Goal: Information Seeking & Learning: Learn about a topic

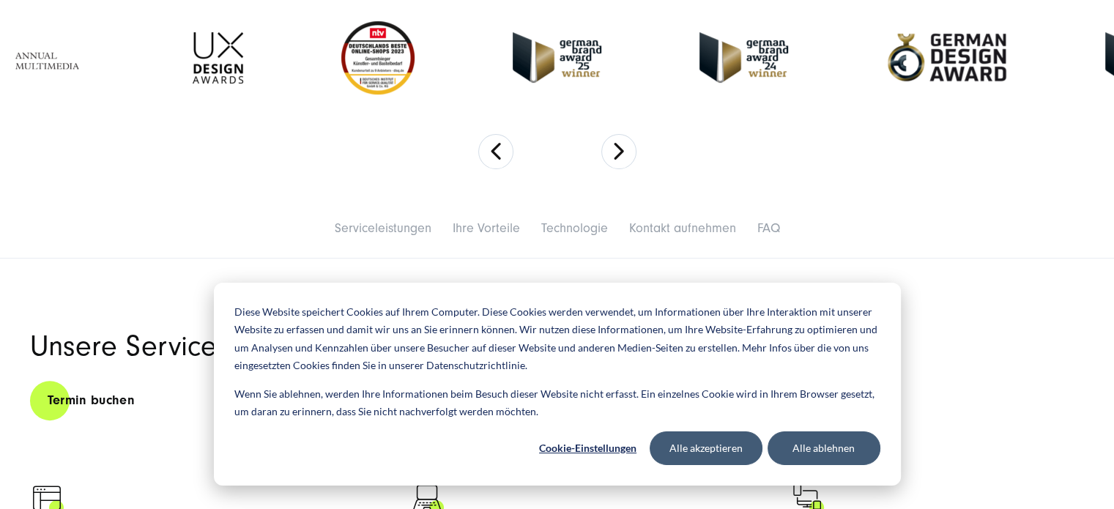
scroll to position [522, 0]
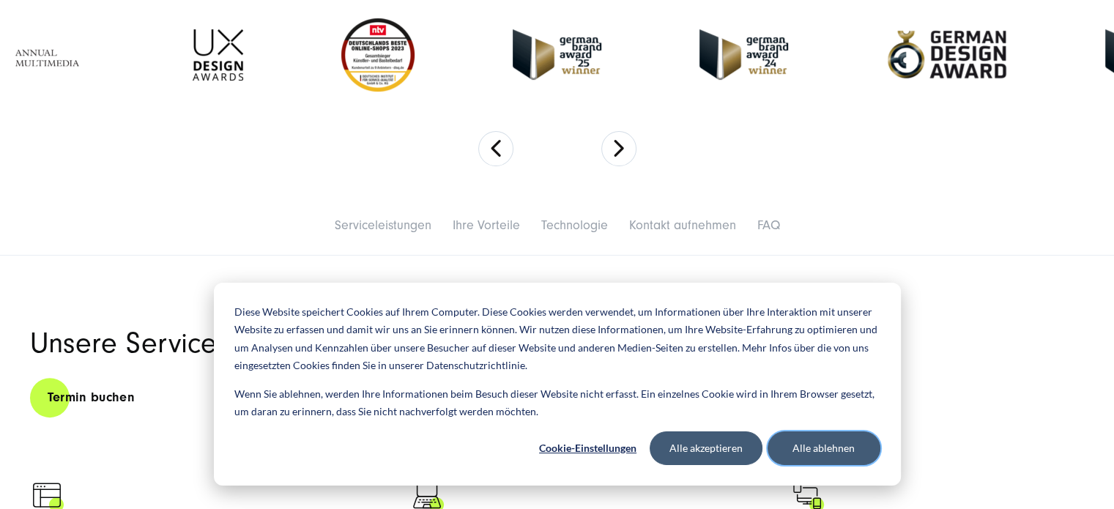
click at [812, 442] on button "Alle ablehnen" at bounding box center [824, 448] width 113 height 34
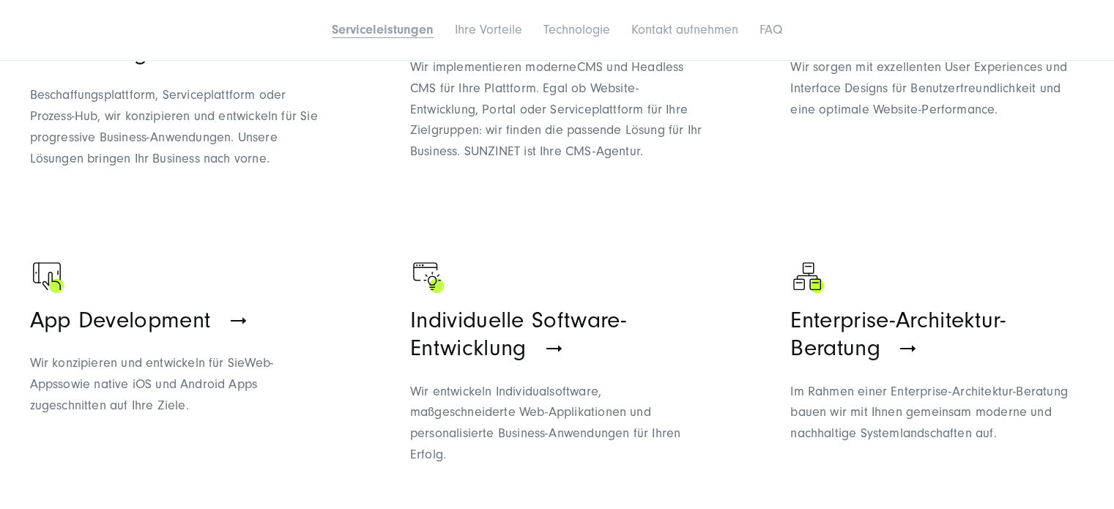
scroll to position [1037, 0]
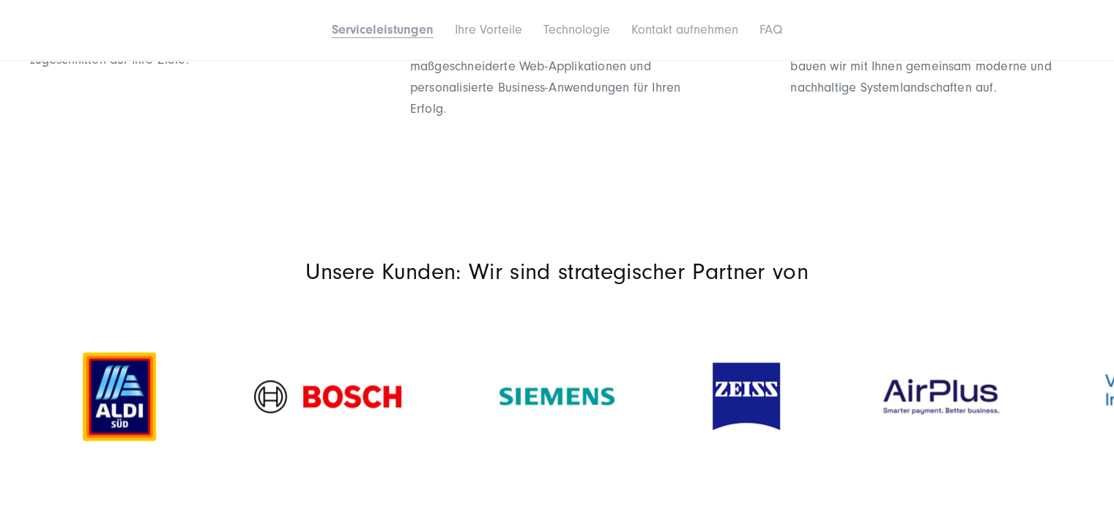
scroll to position [1384, 0]
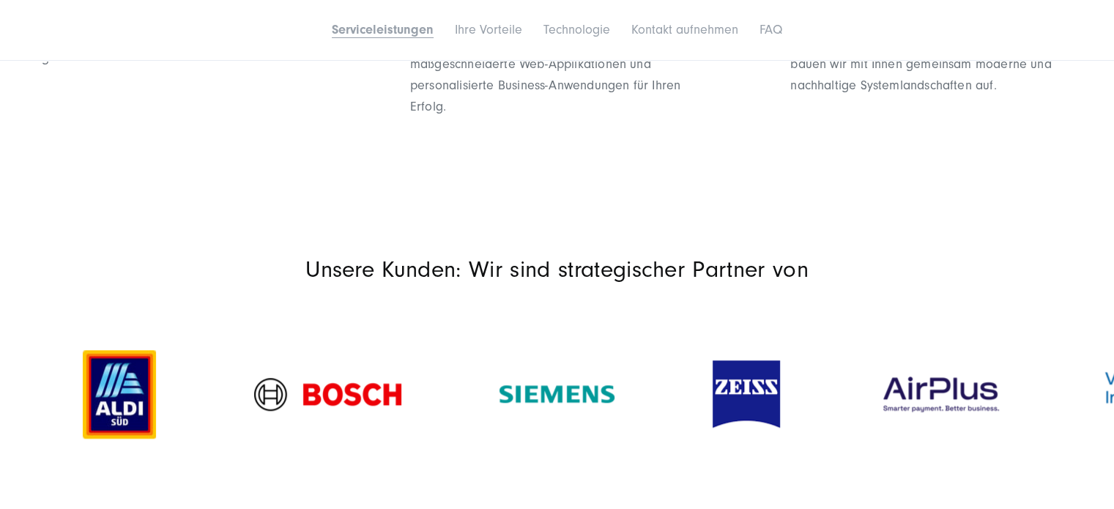
click at [565, 267] on p "Unsere Kunden: Wir sind strategischer Partner von" at bounding box center [557, 270] width 1055 height 28
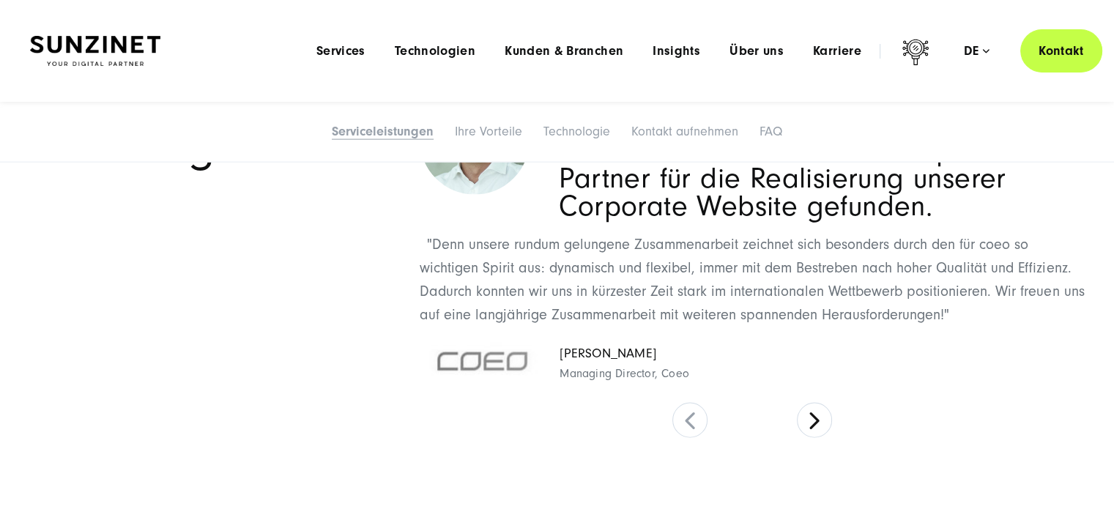
scroll to position [3074, 0]
click at [555, 218] on div "In SUNZINET haben wir den optimalen Partner für die Realisierung unserer Corpor…" at bounding box center [752, 161] width 665 height 150
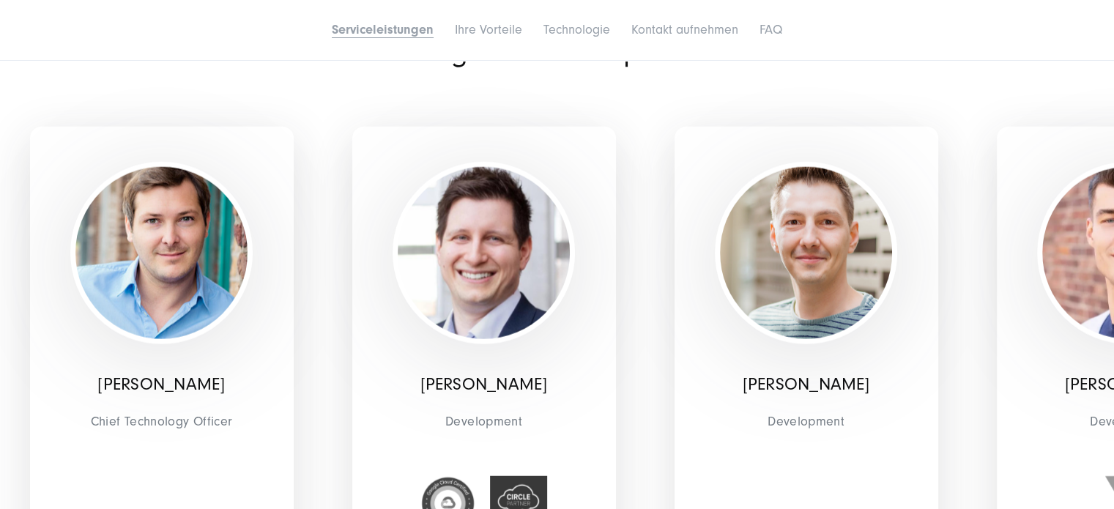
scroll to position [3659, 0]
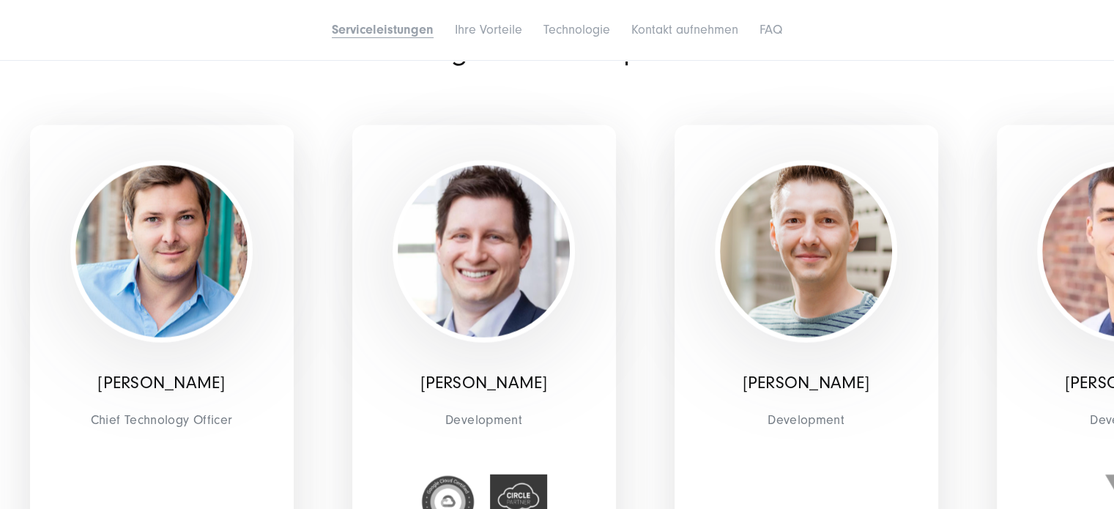
click at [678, 250] on div "[PERSON_NAME] Development" at bounding box center [807, 338] width 264 height 426
click at [648, 240] on div "[PERSON_NAME] Development" at bounding box center [806, 338] width 322 height 520
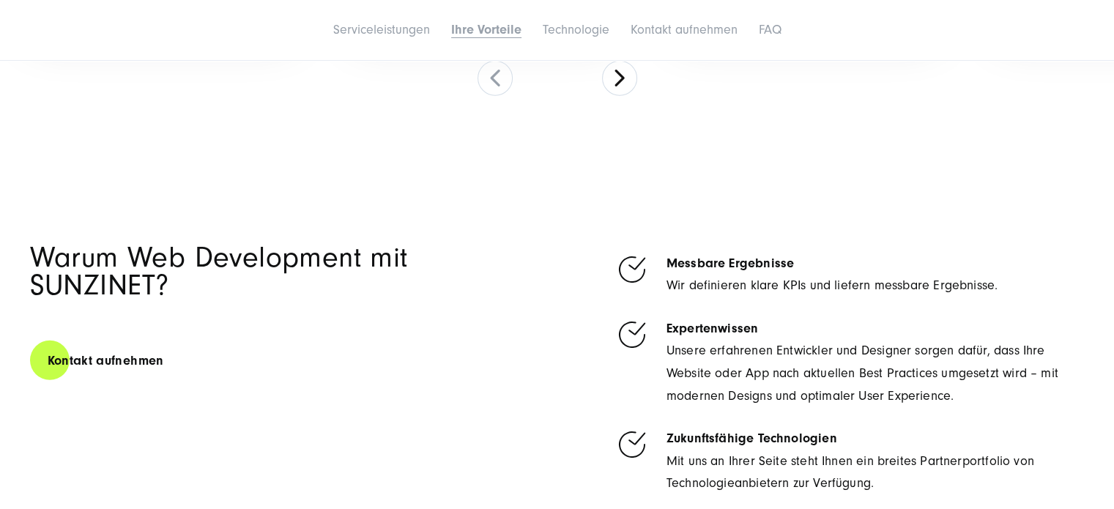
scroll to position [4269, 0]
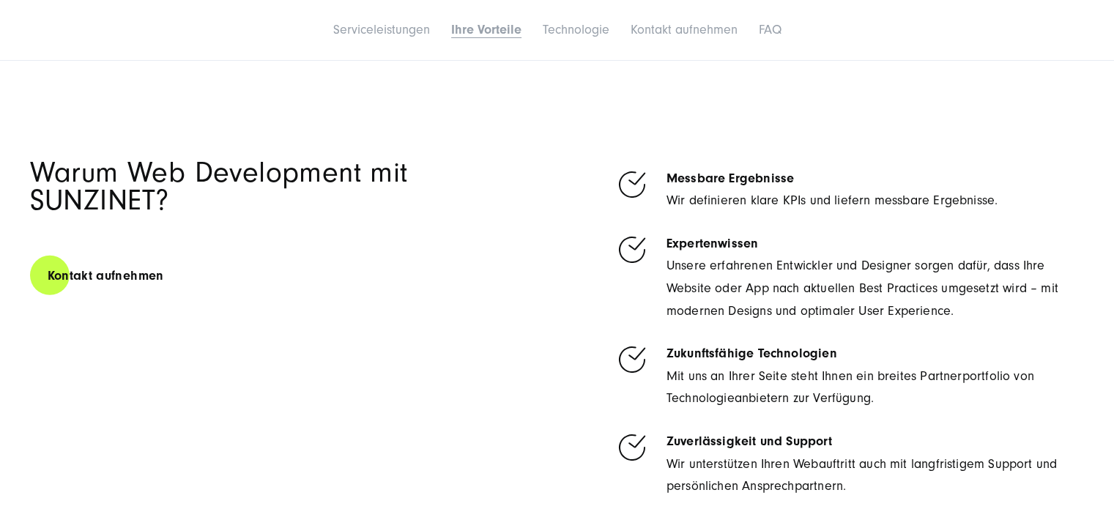
click at [542, 283] on div "Kontakt aufnehmen" at bounding box center [288, 270] width 517 height 53
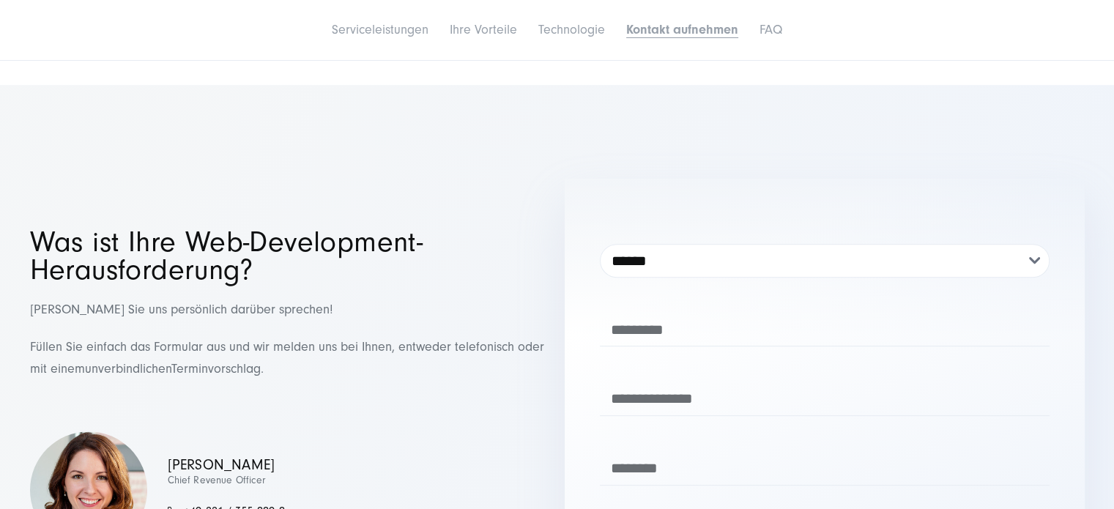
scroll to position [6102, 0]
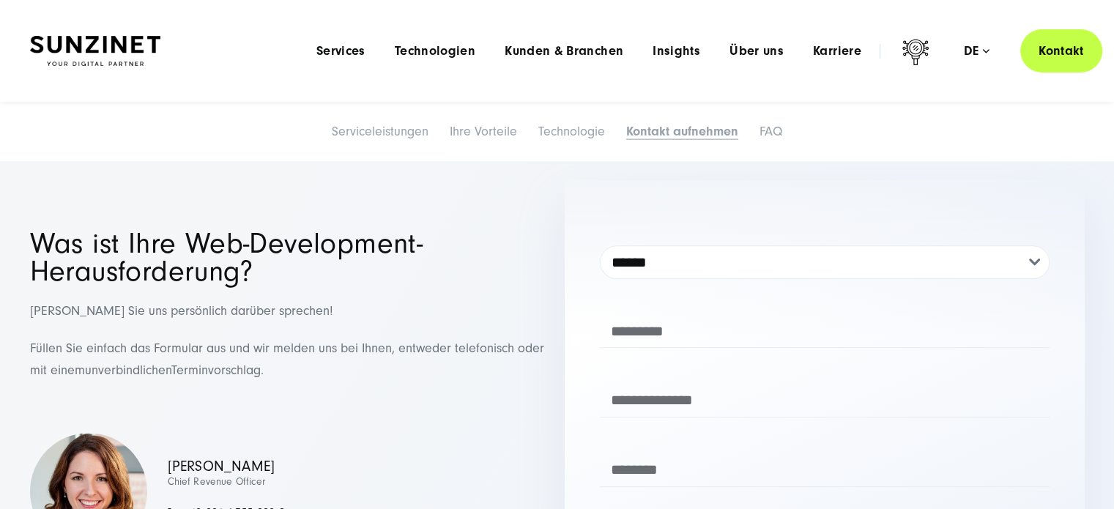
click at [554, 311] on div "**********" at bounding box center [557, 389] width 1055 height 419
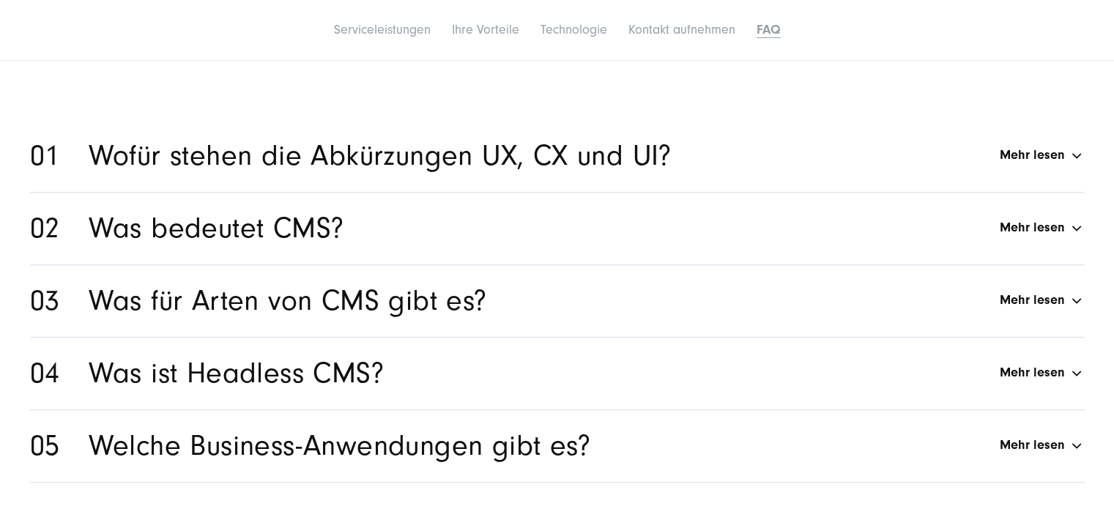
scroll to position [6742, 0]
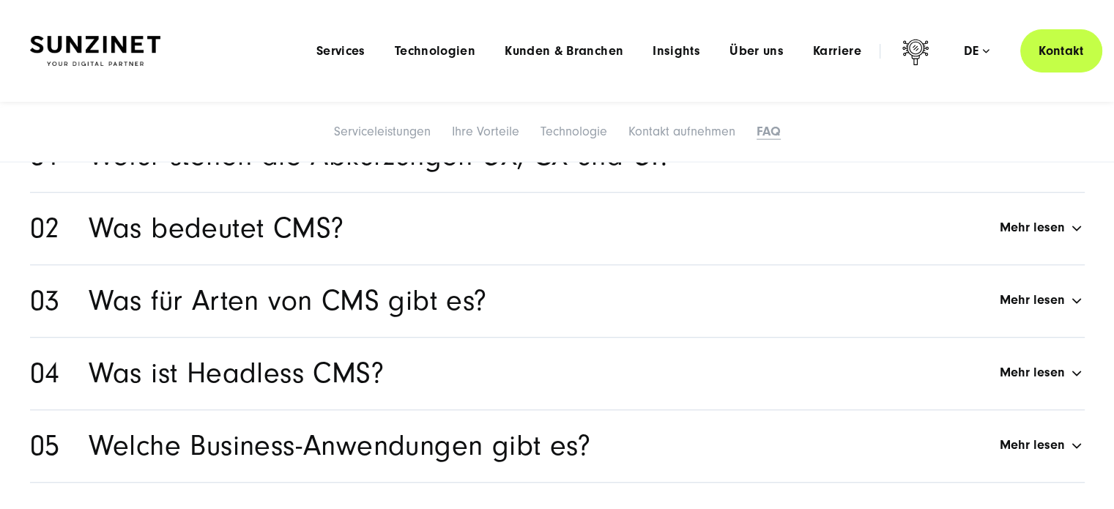
click at [1013, 222] on div "Was bedeutet CMS? Mehr lesen" at bounding box center [587, 229] width 996 height 28
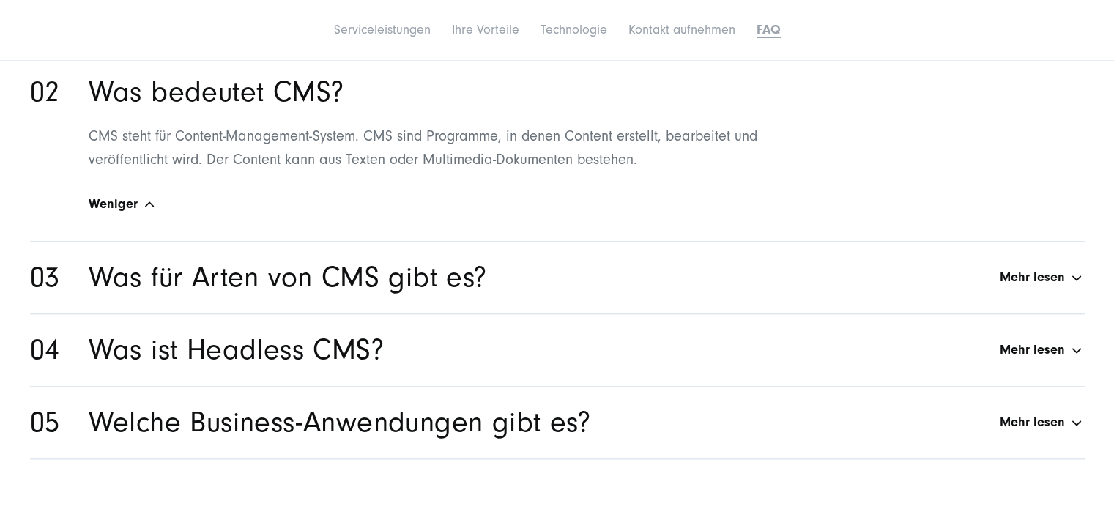
scroll to position [6882, 0]
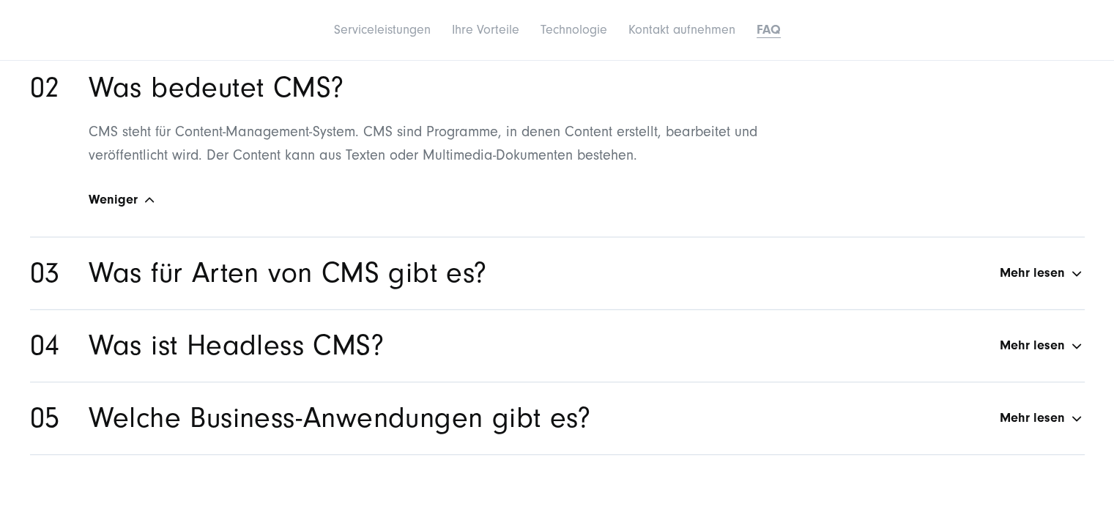
click at [565, 284] on div "Was für Arten von CMS gibt es? Mehr lesen" at bounding box center [587, 273] width 996 height 28
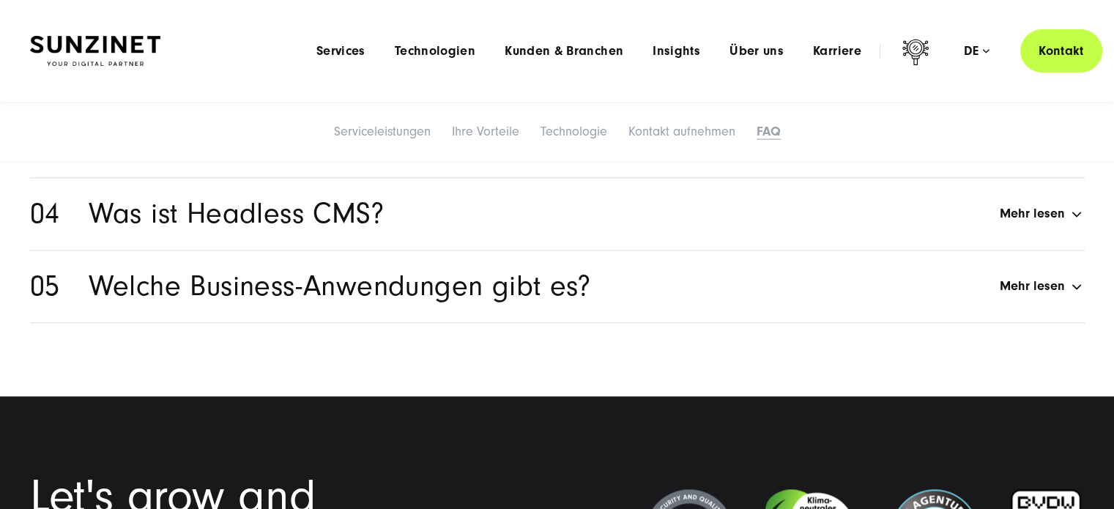
scroll to position [7017, 0]
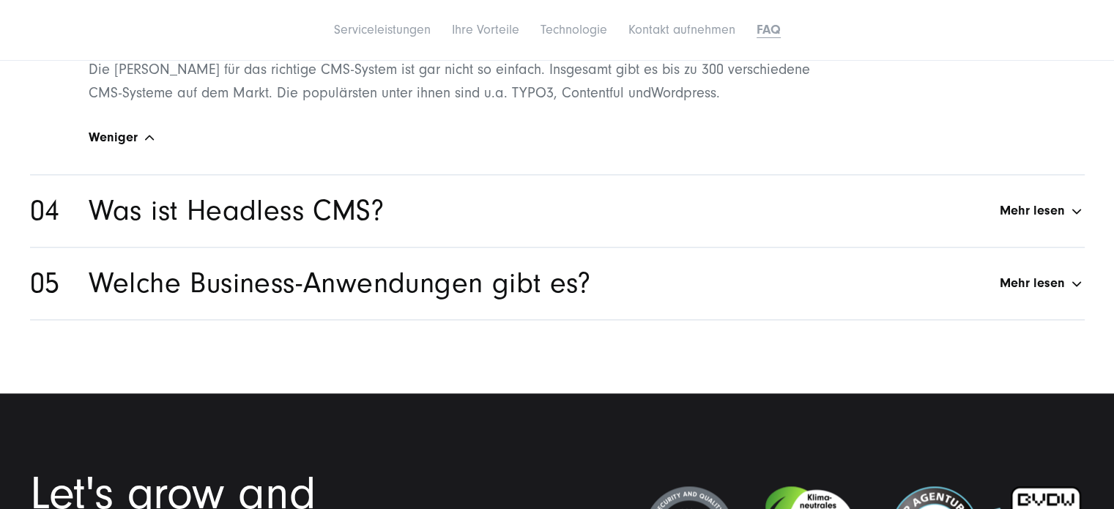
click at [453, 220] on div "Was ist Headless CMS? Mehr lesen" at bounding box center [587, 211] width 996 height 28
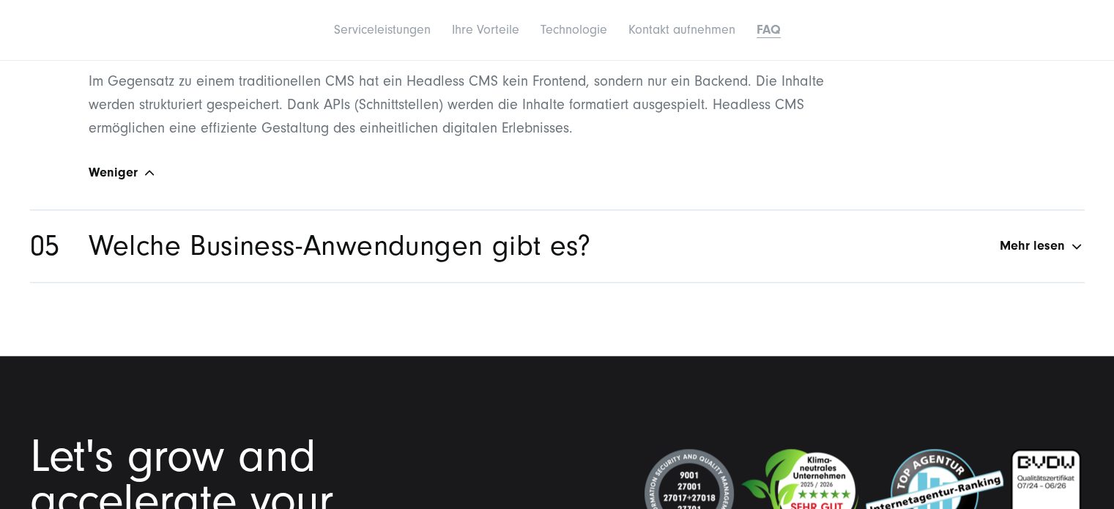
scroll to position [7077, 0]
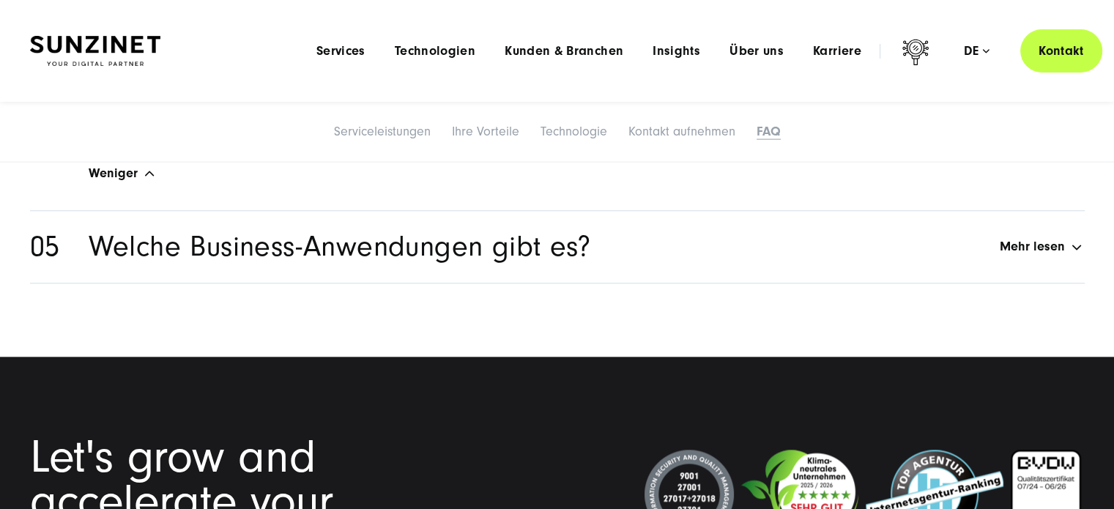
click at [482, 240] on h2 "Welche Business-Anwendungen gibt es?" at bounding box center [340, 247] width 502 height 28
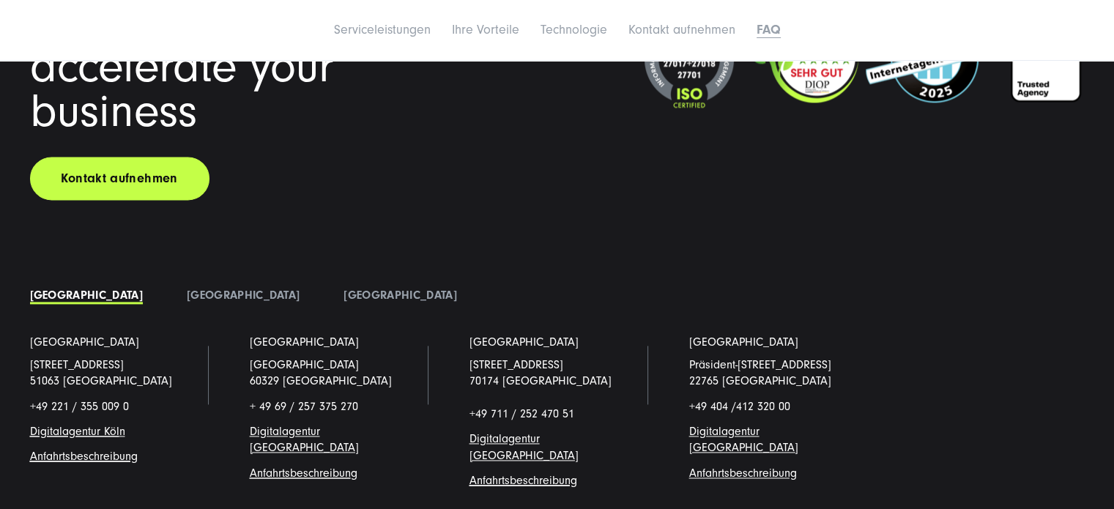
scroll to position [7597, 0]
